Goal: Task Accomplishment & Management: Manage account settings

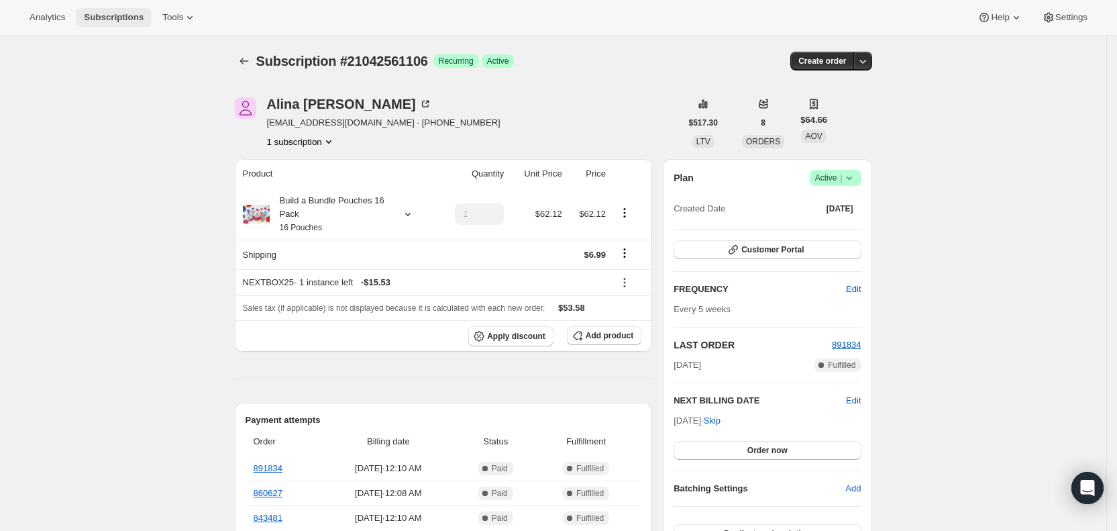
click at [117, 19] on span "Subscriptions" at bounding box center [114, 17] width 60 height 11
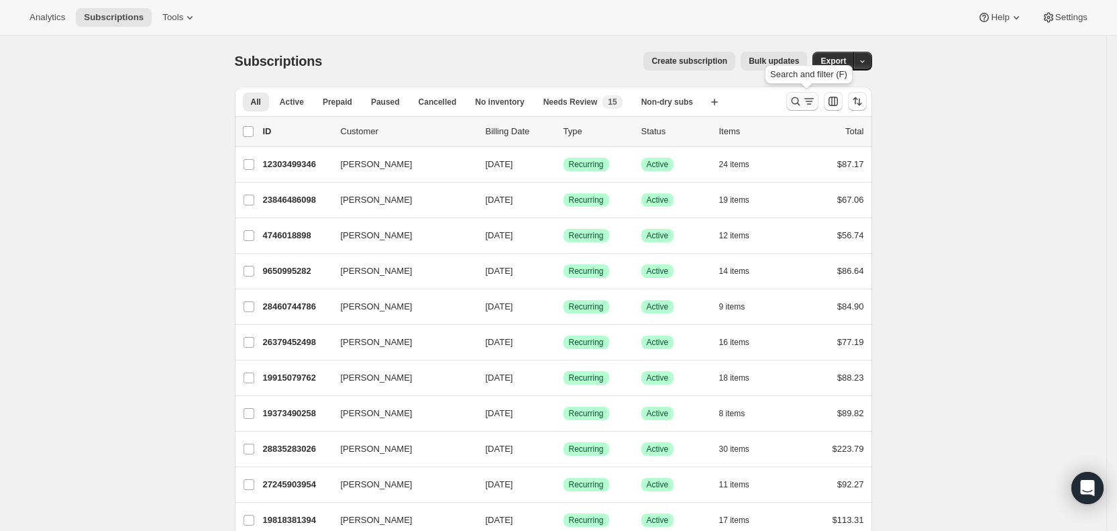
click at [814, 103] on icon "Search and filter results" at bounding box center [808, 101] width 13 height 13
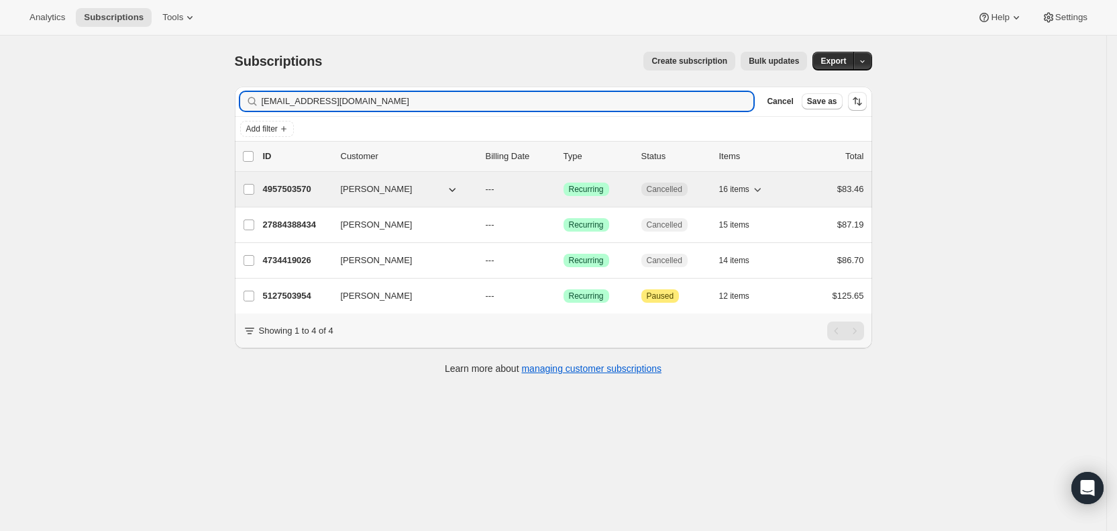
type input "[EMAIL_ADDRESS][DOMAIN_NAME]"
click at [501, 189] on p "---" at bounding box center [519, 188] width 67 height 13
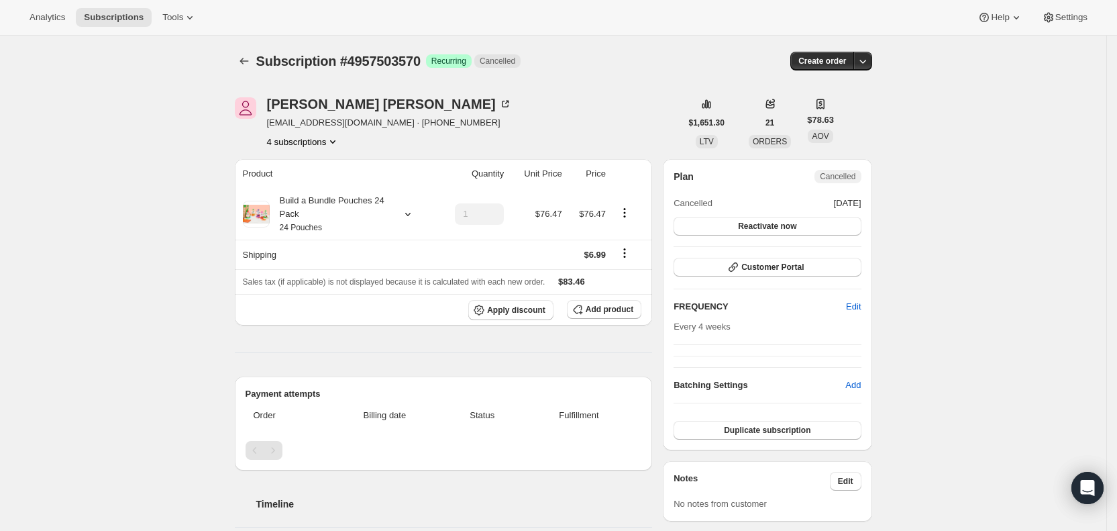
click at [329, 141] on button "4 subscriptions" at bounding box center [303, 141] width 73 height 13
click at [316, 165] on span "27884388434" at bounding box center [291, 167] width 54 height 10
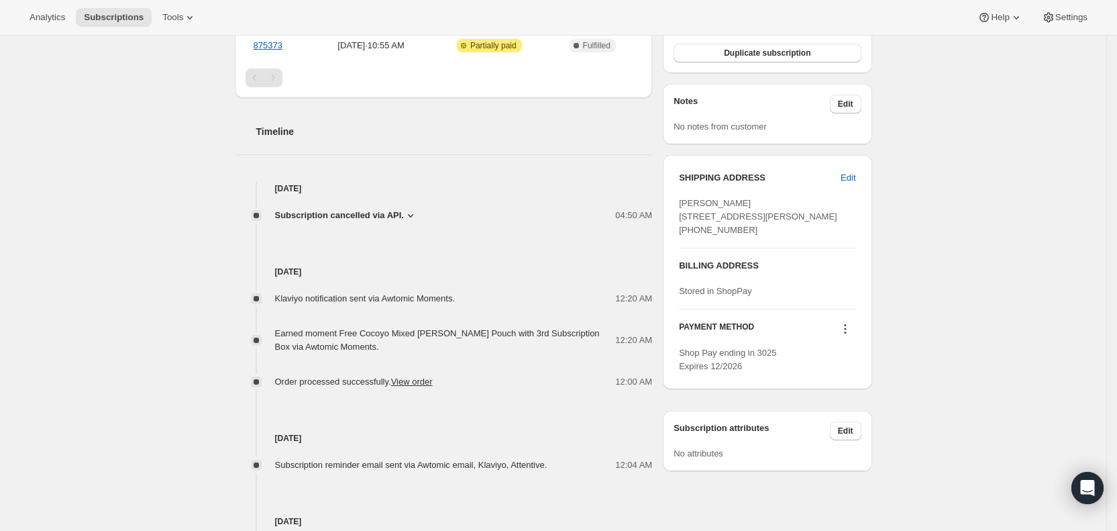
scroll to position [423, 0]
click at [415, 209] on icon at bounding box center [410, 213] width 13 height 13
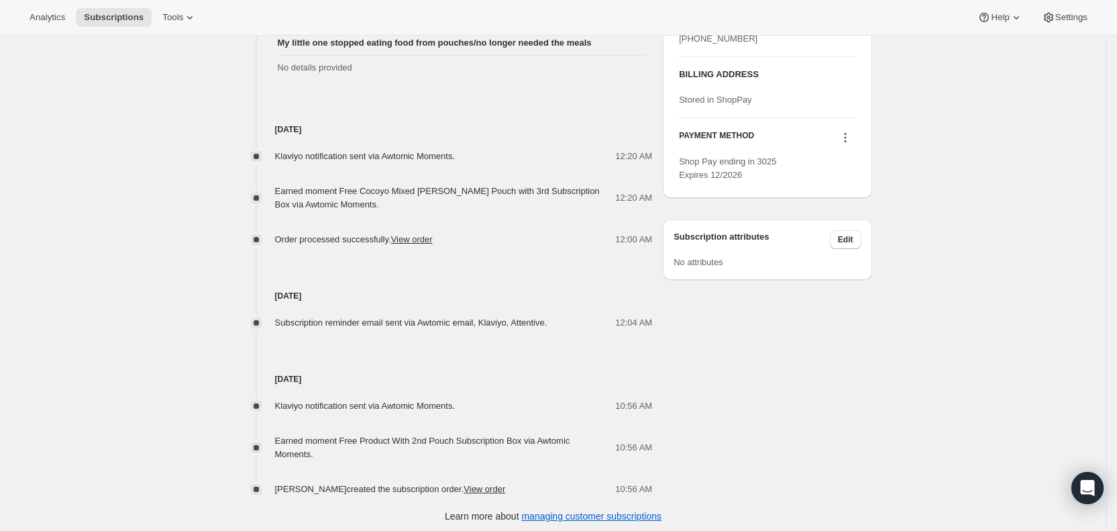
scroll to position [617, 0]
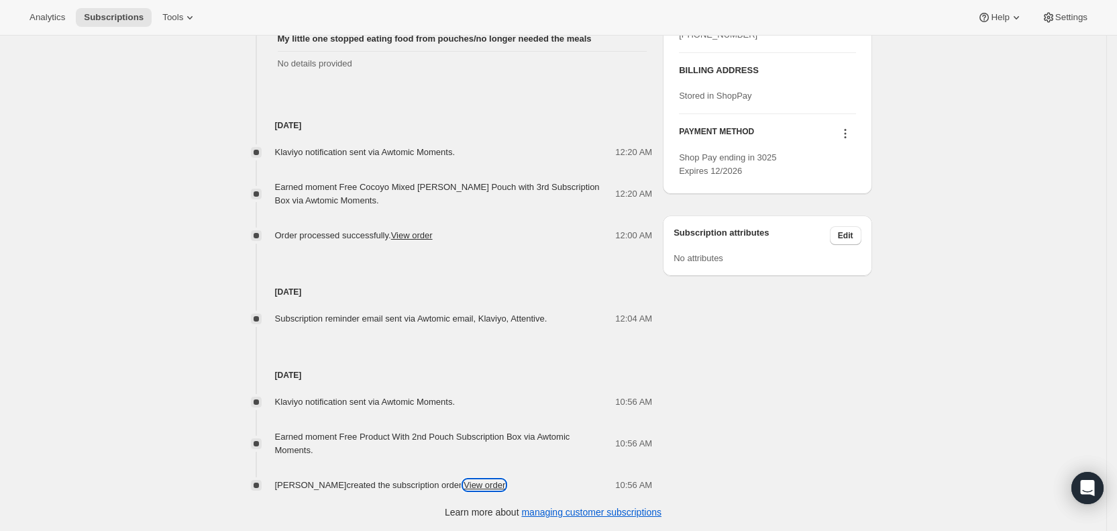
click at [502, 485] on link "View order" at bounding box center [485, 485] width 42 height 10
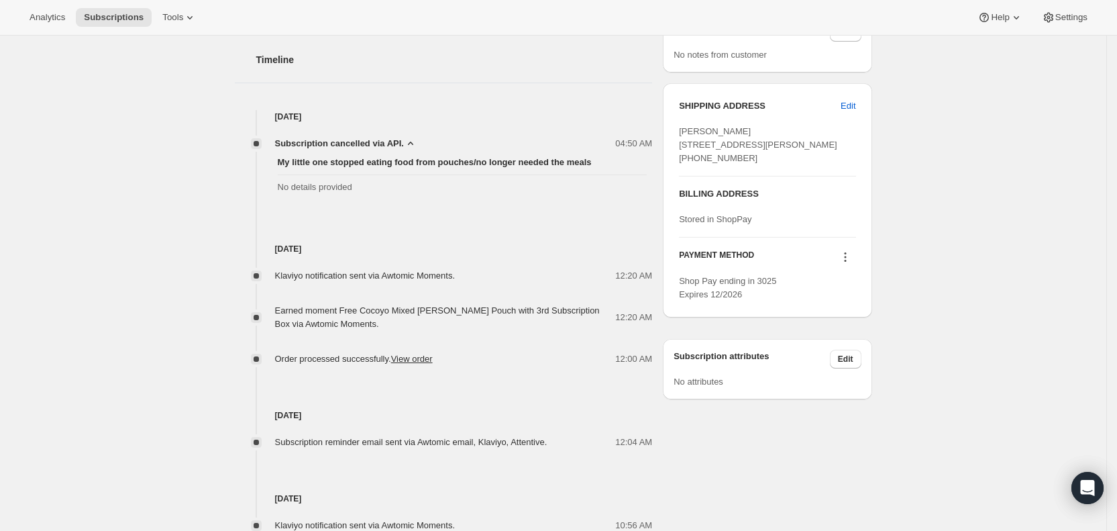
scroll to position [494, 0]
click at [182, 372] on div "Subscription #27884388434. This page is ready Subscription #27884388434 Success…" at bounding box center [553, 97] width 1106 height 1113
